Goal: Task Accomplishment & Management: Use online tool/utility

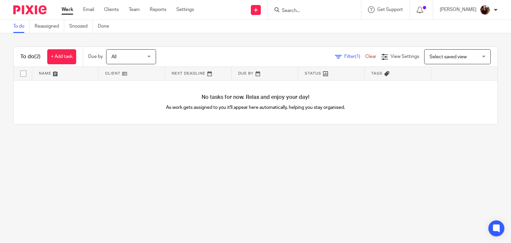
click at [308, 11] on input "Search" at bounding box center [311, 11] width 60 height 6
click at [307, 12] on input "Search" at bounding box center [311, 11] width 60 height 6
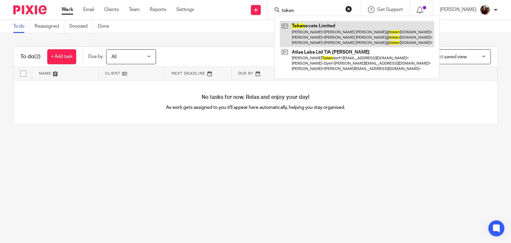
type input "token"
click at [334, 38] on link at bounding box center [357, 34] width 154 height 26
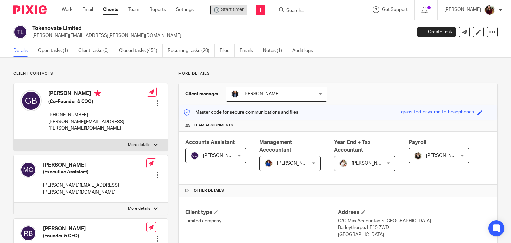
click at [230, 11] on span "Start timer" at bounding box center [232, 9] width 23 height 7
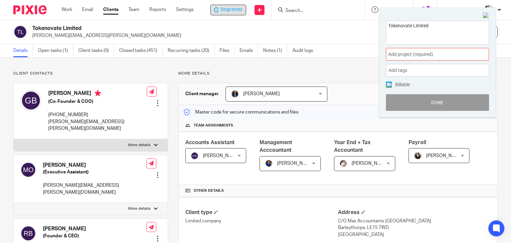
click at [440, 54] on span "Add project (required) :" at bounding box center [430, 54] width 84 height 7
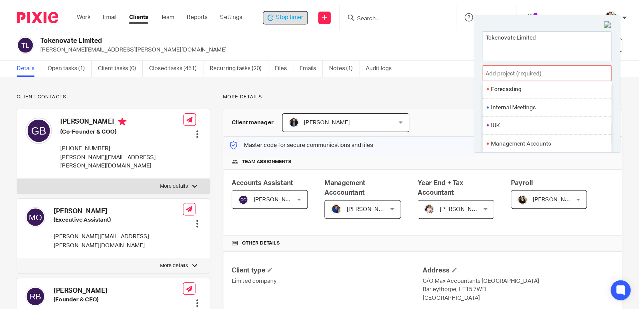
scroll to position [249, 0]
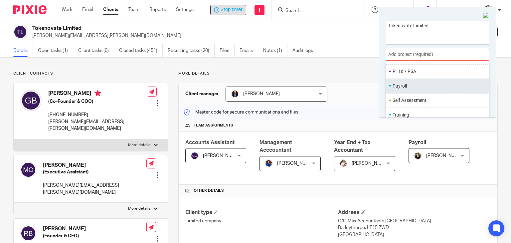
click at [410, 86] on li "Payroll" at bounding box center [436, 86] width 87 height 7
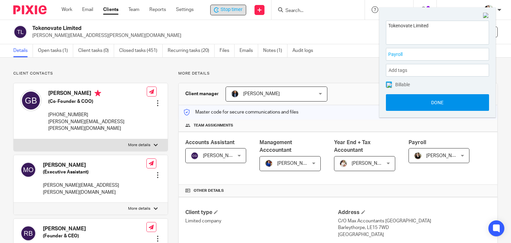
click at [426, 108] on button "Done" at bounding box center [437, 102] width 103 height 17
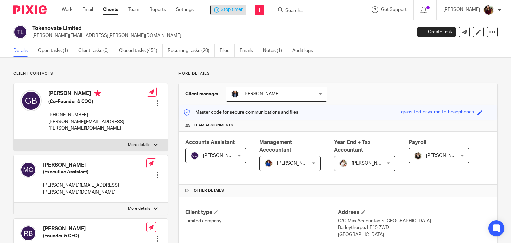
click at [231, 11] on span "Stop timer" at bounding box center [232, 9] width 22 height 7
